Goal: Navigation & Orientation: Understand site structure

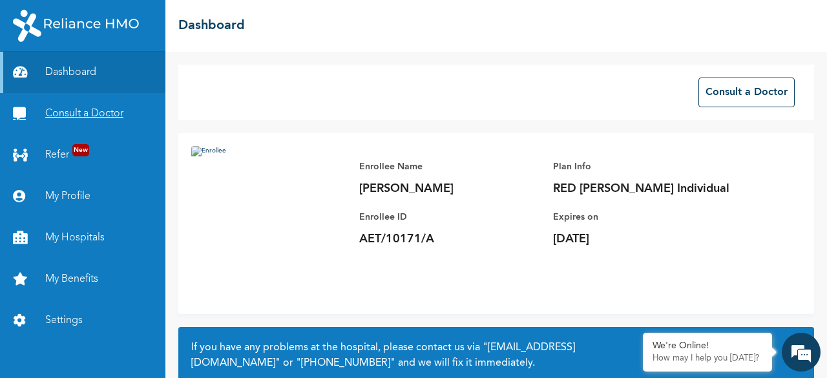
click at [120, 118] on link "Consult a Doctor" at bounding box center [82, 113] width 165 height 41
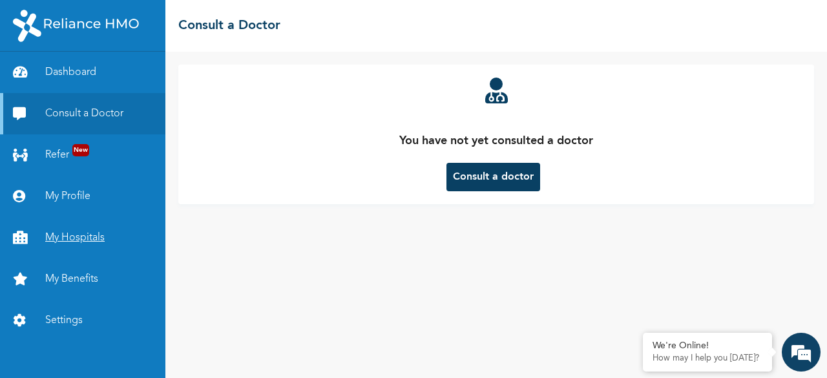
click at [61, 226] on link "My Hospitals" at bounding box center [82, 237] width 165 height 41
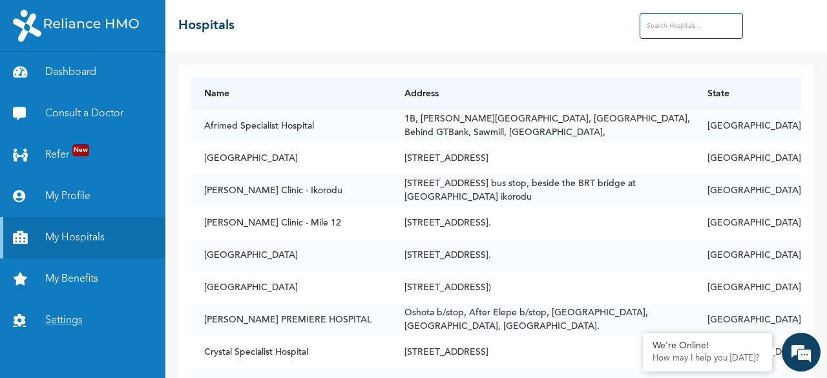
click at [60, 317] on link "Settings" at bounding box center [82, 320] width 165 height 41
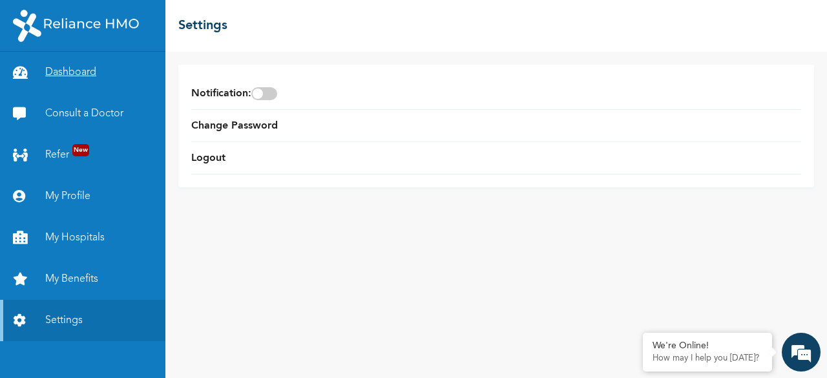
click at [69, 64] on link "Dashboard" at bounding box center [82, 72] width 165 height 41
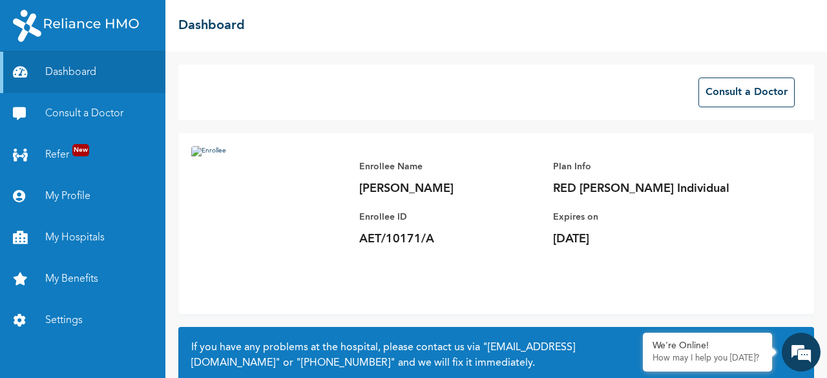
click at [204, 153] on img at bounding box center [268, 223] width 155 height 155
